Goal: Task Accomplishment & Management: Use online tool/utility

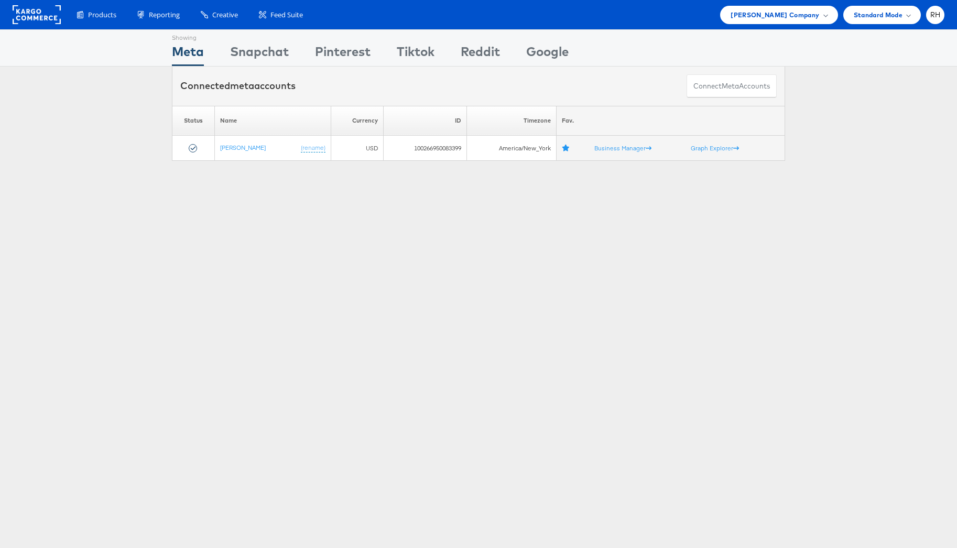
click at [809, 24] on div "Products Product Catalogs Enhance Your Product Catalog, Map Them to Publishers,…" at bounding box center [478, 14] width 957 height 29
click at [798, 18] on span "Steve Madden Company" at bounding box center [775, 14] width 89 height 11
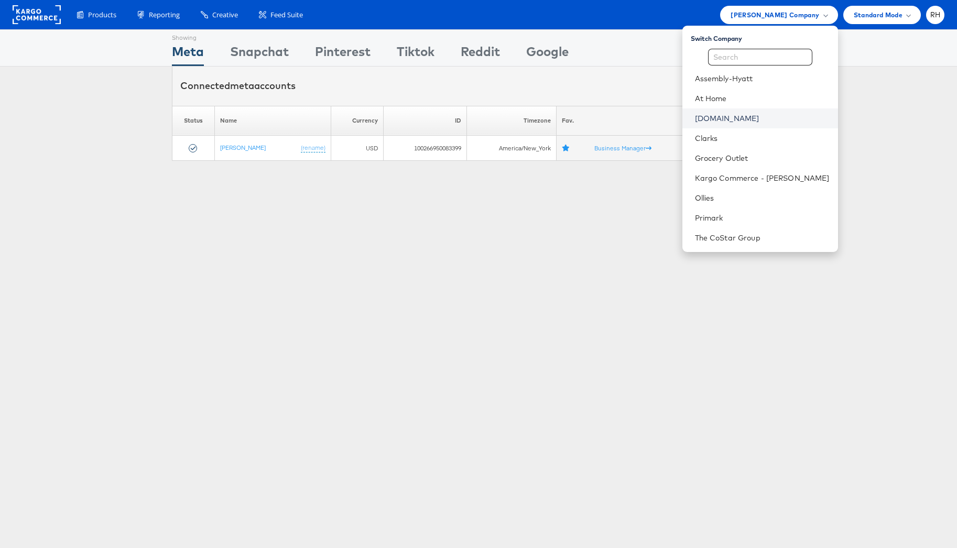
click at [756, 123] on link "[DOMAIN_NAME]" at bounding box center [762, 118] width 135 height 10
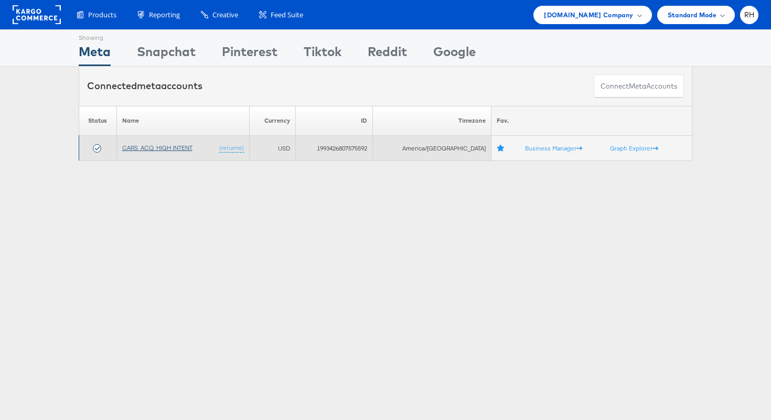
click at [158, 149] on link "CARS_ACQ_HIGH INTENT" at bounding box center [157, 148] width 70 height 8
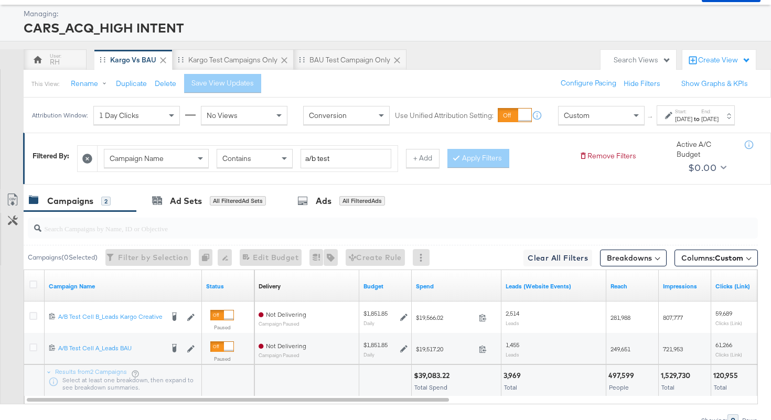
scroll to position [55, 0]
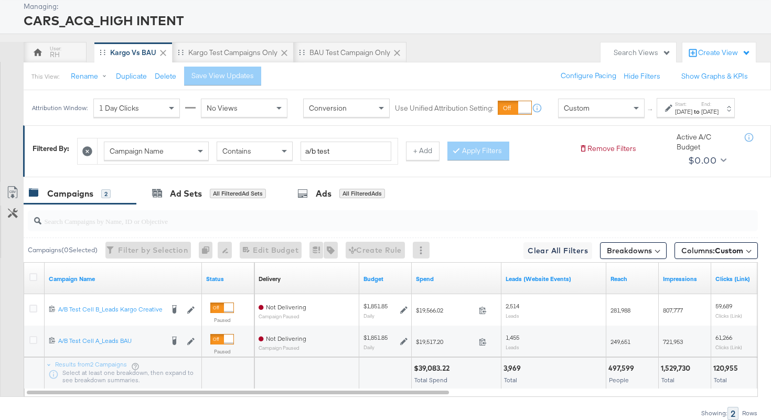
click at [718, 116] on div "Sep 14th 2025" at bounding box center [709, 111] width 17 height 8
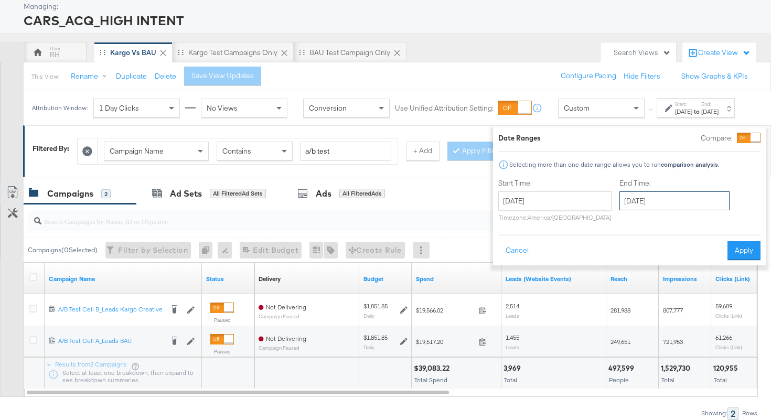
click at [670, 201] on input "September 14th 2025" at bounding box center [674, 200] width 110 height 19
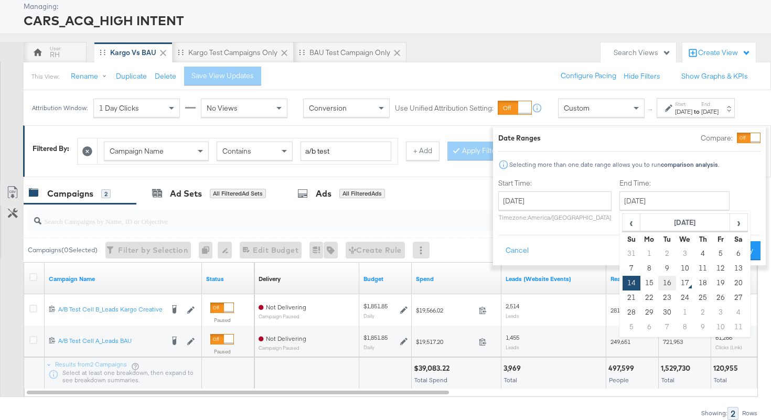
click at [658, 282] on td "16" at bounding box center [667, 283] width 18 height 15
type input "September 16th 2025"
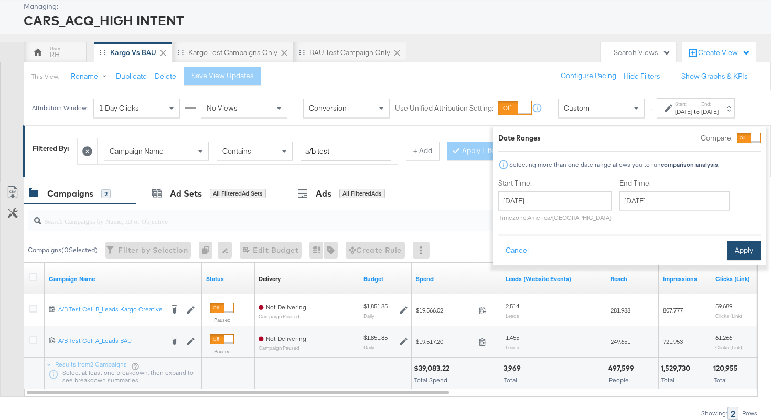
click at [727, 251] on button "Apply" at bounding box center [743, 250] width 33 height 19
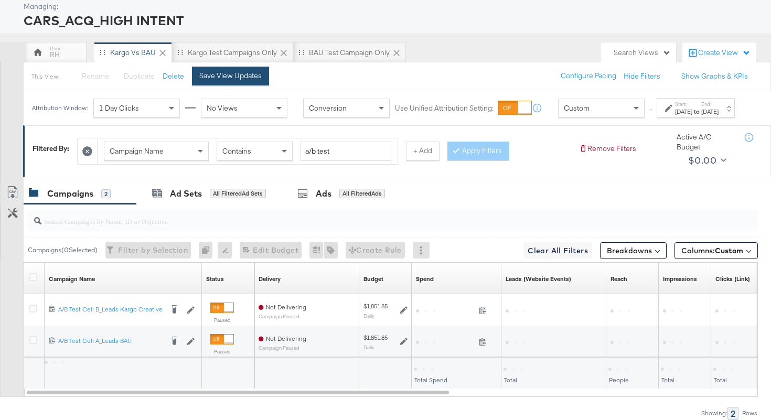
click at [225, 80] on button "Save View Updates" at bounding box center [230, 76] width 77 height 19
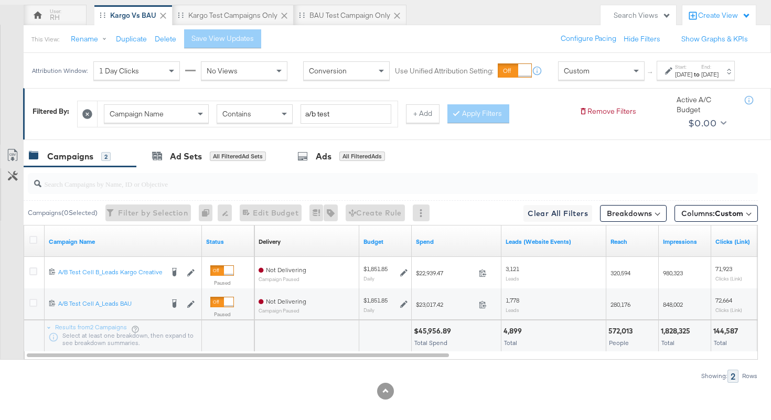
scroll to position [111, 0]
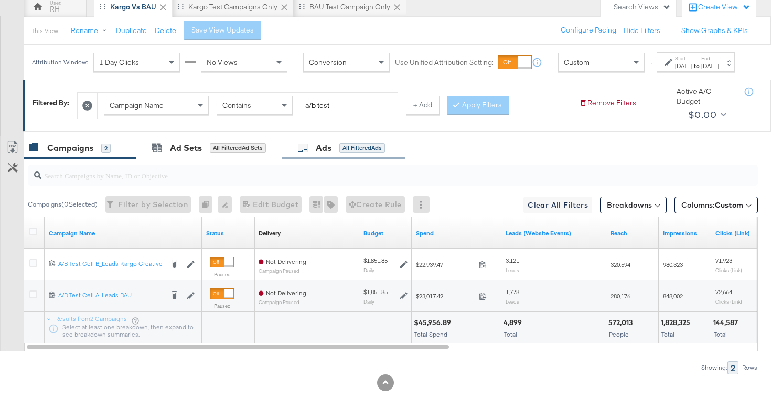
click at [361, 153] on div "Ads All Filtered Ads" at bounding box center [341, 148] width 88 height 12
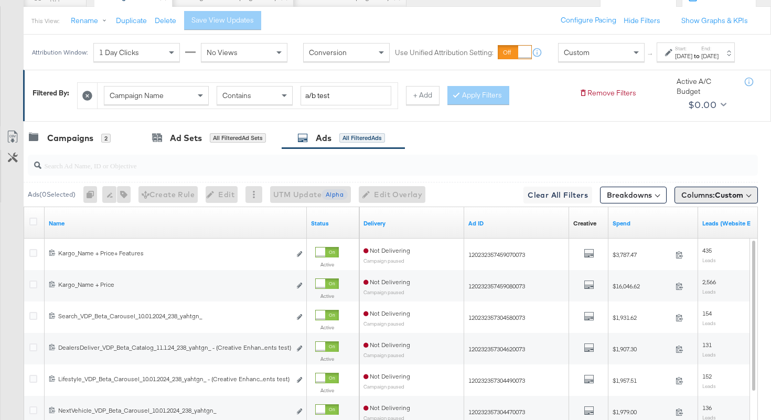
click at [682, 200] on span "Columns: Custom" at bounding box center [712, 195] width 62 height 10
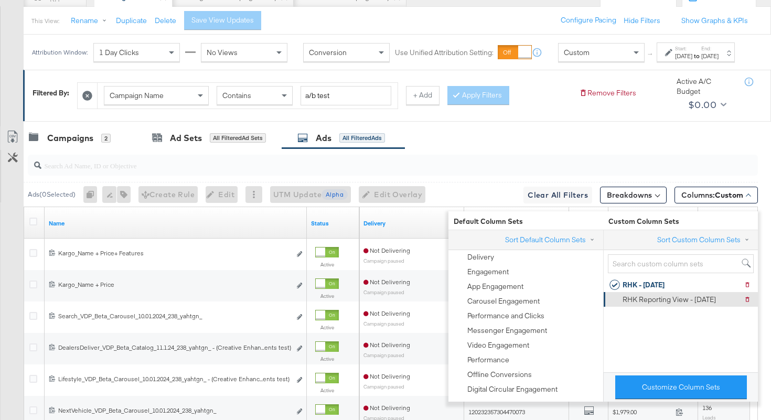
click at [638, 301] on div "RHK Reporting View - 9.10.25" at bounding box center [668, 300] width 93 height 10
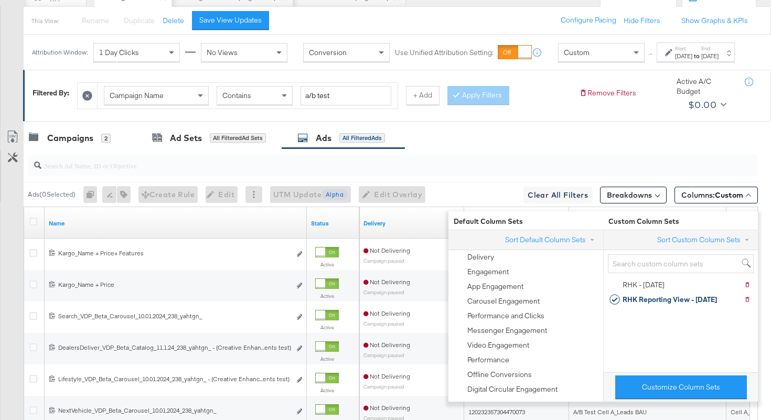
click at [617, 165] on input "search" at bounding box center [366, 161] width 651 height 20
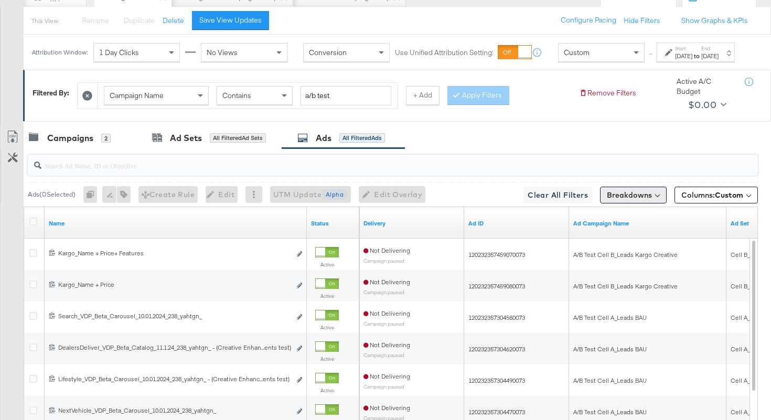
click at [623, 203] on button "Breakdowns" at bounding box center [633, 195] width 67 height 17
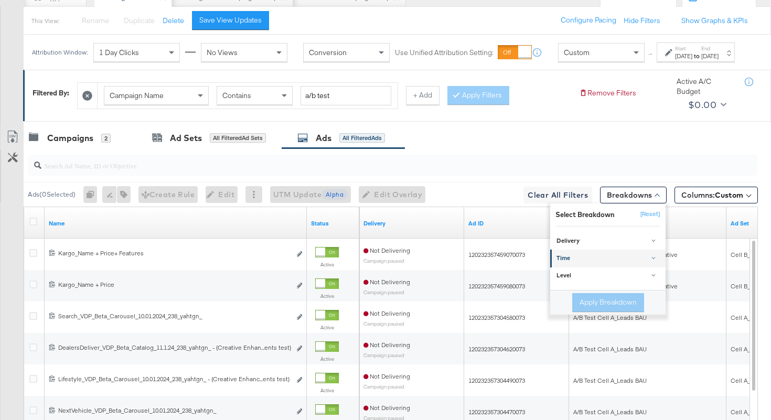
click at [592, 263] on div "Time" at bounding box center [608, 258] width 104 height 8
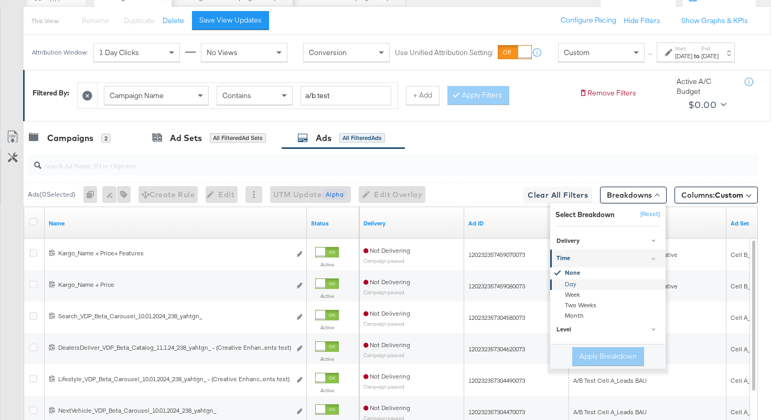
click at [568, 289] on div "Day" at bounding box center [608, 284] width 114 height 10
click at [582, 366] on button "Apply Breakdown" at bounding box center [608, 356] width 72 height 19
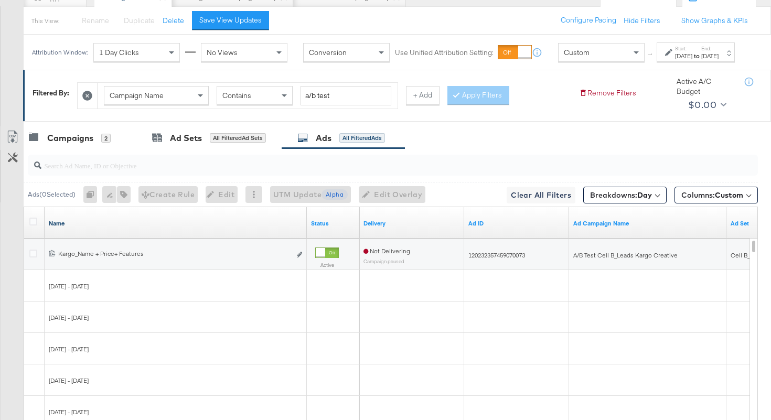
click at [78, 227] on link "Name" at bounding box center [176, 223] width 254 height 8
click at [78, 227] on link "Name ↓" at bounding box center [176, 223] width 254 height 8
click at [72, 227] on link "Name ↑" at bounding box center [176, 223] width 254 height 8
click at [72, 227] on link "Name ↓" at bounding box center [176, 223] width 254 height 8
click at [32, 225] on icon at bounding box center [33, 222] width 8 height 8
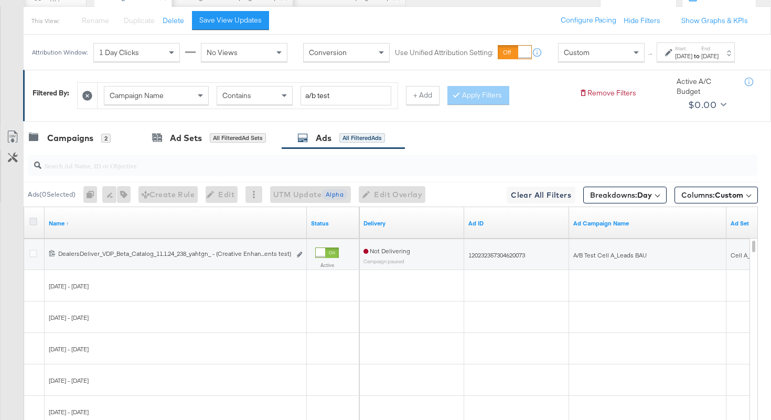
click at [0, 0] on input "checkbox" at bounding box center [0, 0] width 0 height 0
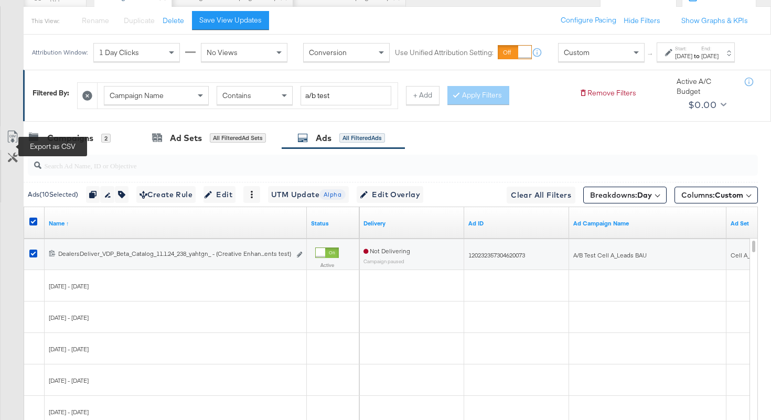
click at [12, 143] on icon at bounding box center [12, 137] width 13 height 13
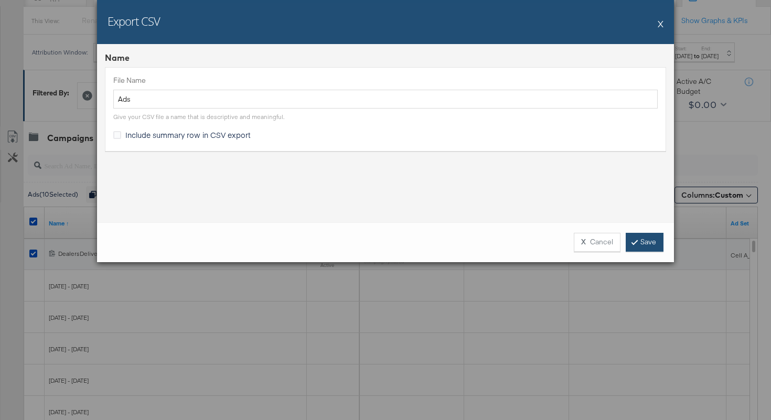
click at [641, 241] on link "Save" at bounding box center [644, 242] width 38 height 19
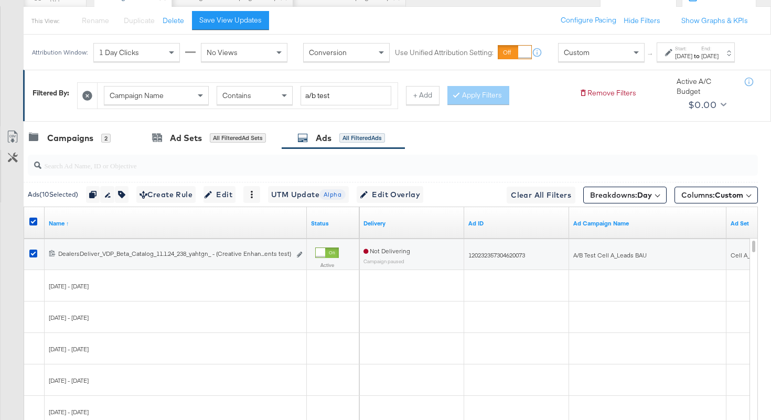
scroll to position [0, 0]
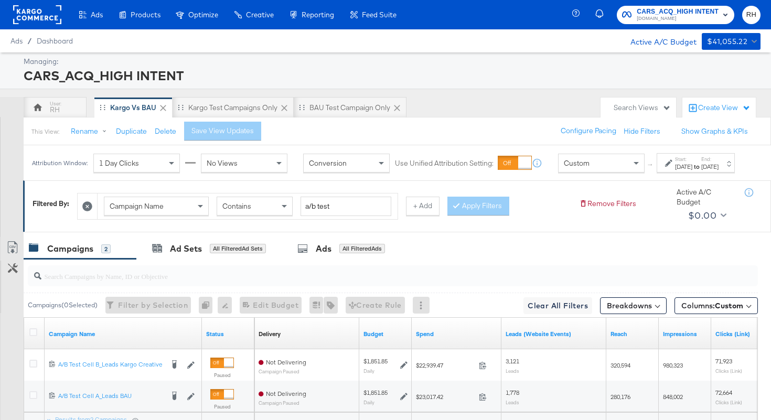
click at [165, 342] on div "Campaign Name" at bounding box center [123, 334] width 157 height 17
click at [154, 338] on link "Campaign Name" at bounding box center [123, 334] width 149 height 8
click at [154, 338] on link "Campaign Name ↓" at bounding box center [123, 334] width 149 height 8
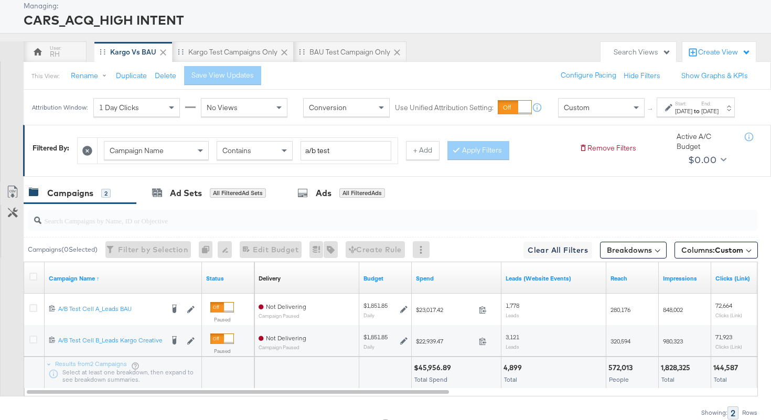
scroll to position [111, 0]
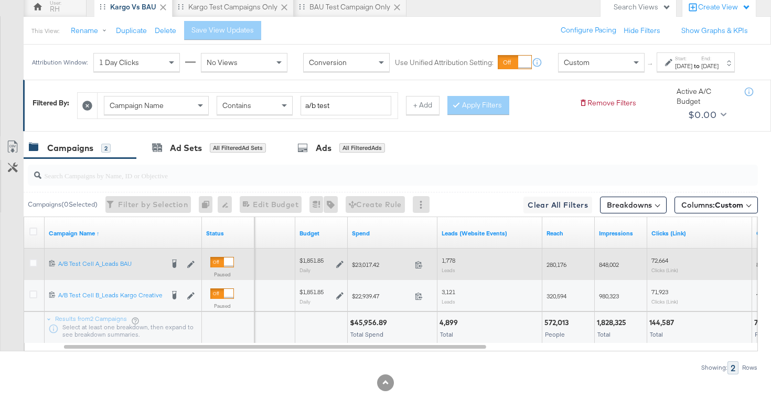
click at [554, 265] on span "280,176" at bounding box center [556, 265] width 20 height 8
copy span "280,176"
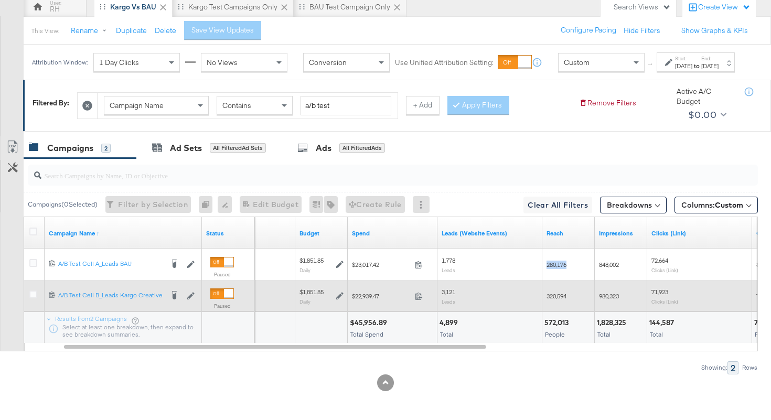
click at [553, 296] on span "320,594" at bounding box center [556, 296] width 20 height 8
copy span "320,594"
